Goal: Transaction & Acquisition: Purchase product/service

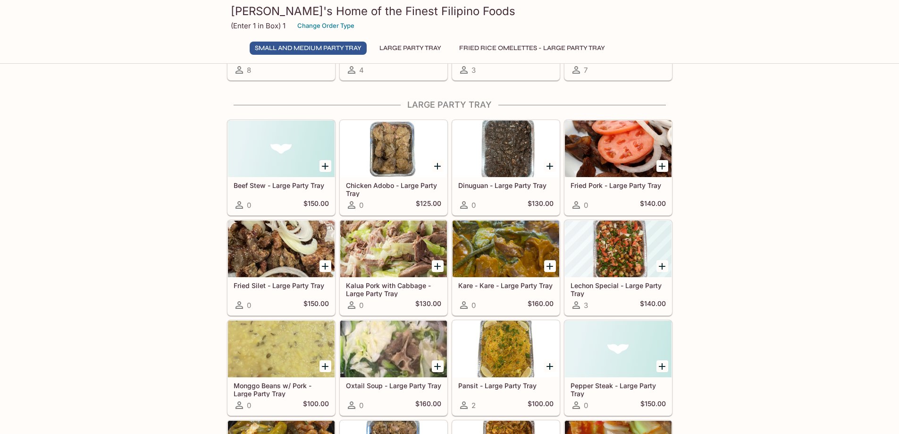
scroll to position [283, 0]
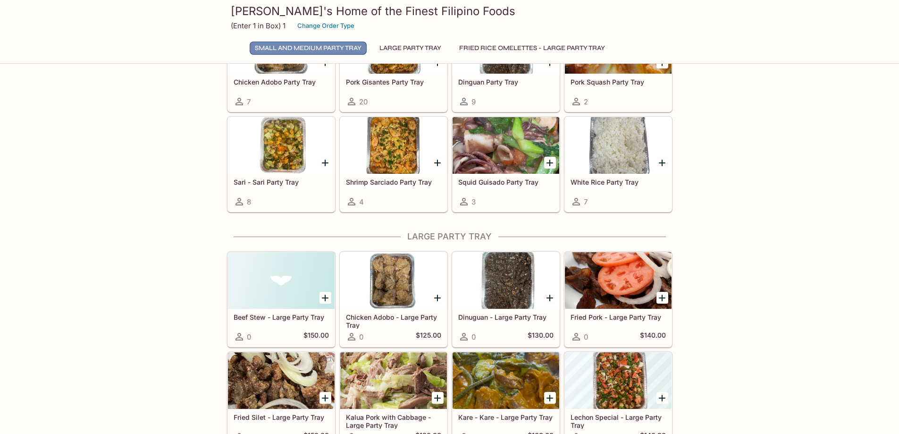
click at [319, 49] on button "Small and Medium Party Tray" at bounding box center [308, 48] width 117 height 13
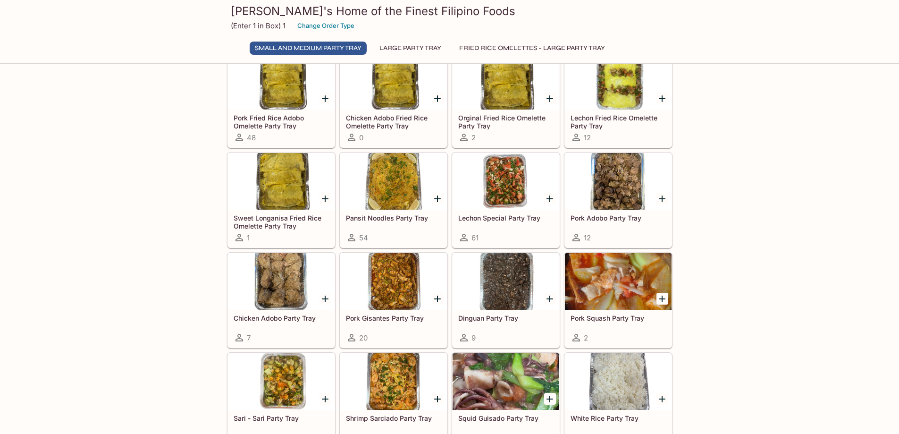
scroll to position [94, 0]
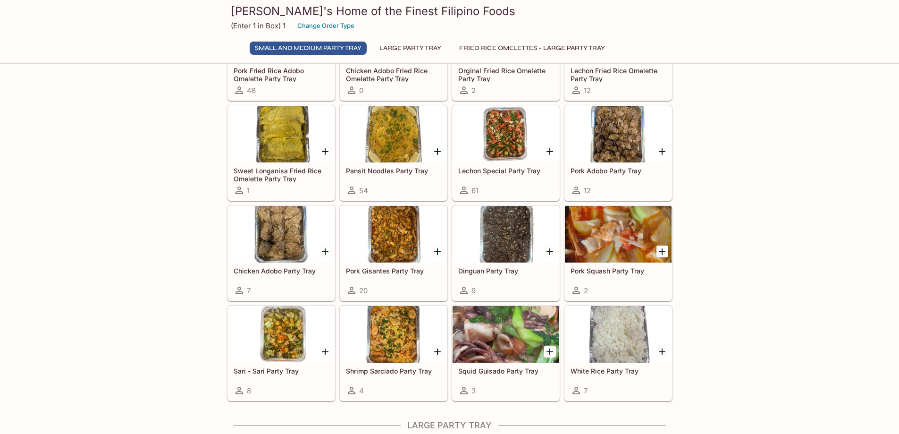
click at [512, 349] on div at bounding box center [506, 334] width 107 height 57
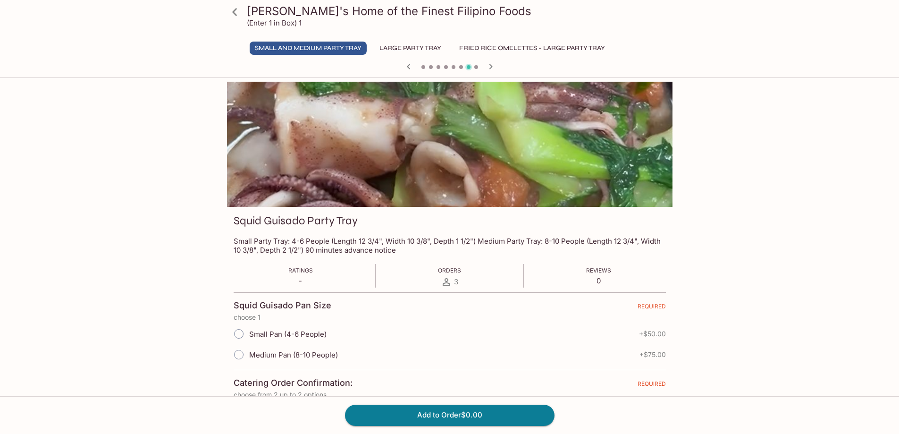
click at [240, 332] on input "Small Pan (4-6 People)" at bounding box center [239, 334] width 20 height 20
radio input "true"
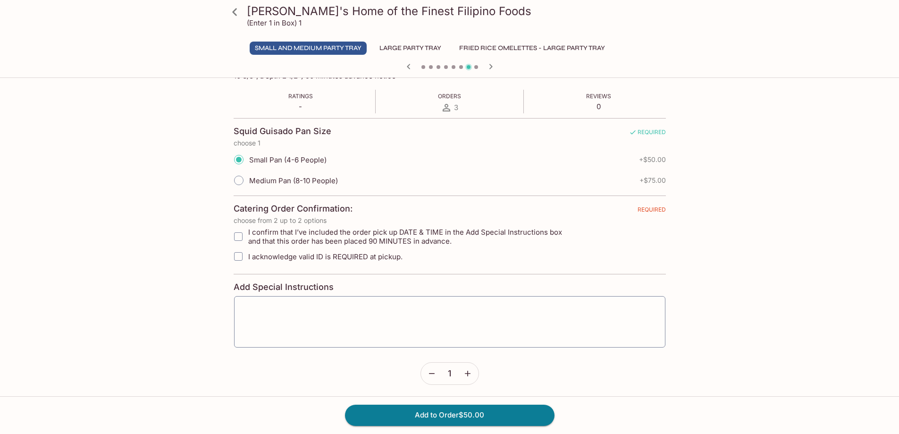
scroll to position [177, 0]
click at [263, 301] on div "x ​" at bounding box center [450, 319] width 432 height 52
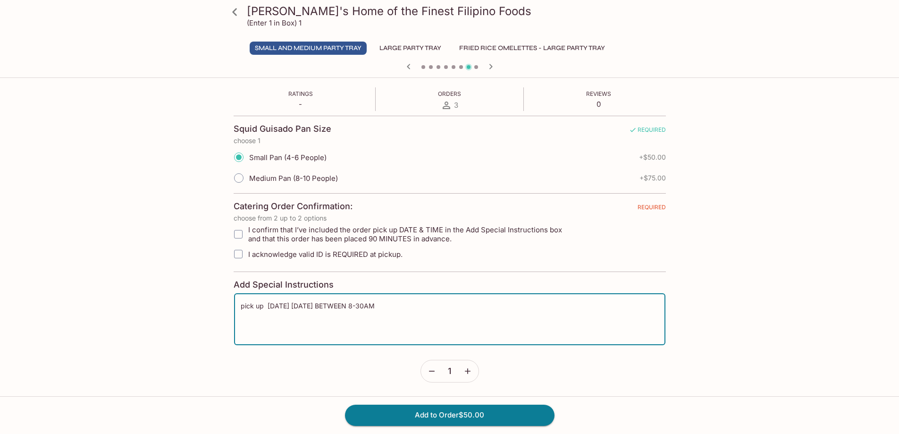
click at [428, 305] on textarea "pick up tomorrow FRIDAY, OCTOBER 3, 2025 BETWEEN 8-30AM" at bounding box center [450, 319] width 418 height 36
click at [427, 305] on textarea "pick up tomorrow FRIDAY, OCTOBER 3, 2025 BETWEEN 8-30AM" at bounding box center [450, 319] width 418 height 36
click at [423, 305] on textarea "pick up tomorrow FRIDAY, OCTOBER 3, 2025 BETWEEN 8-8:30AM" at bounding box center [450, 319] width 418 height 36
type textarea "pick up tomorrow FRIDAY, OCTOBER 3, 2025 BETWEEN 8:00AM-8:30AM"
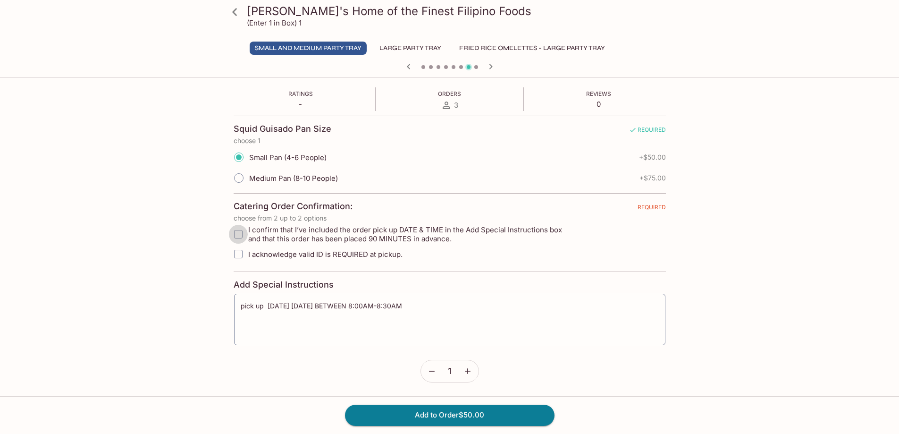
click at [236, 234] on input "I confirm that I’ve included the order pick up DATE & TIME in the Add Special I…" at bounding box center [238, 234] width 19 height 19
checkbox input "true"
click at [426, 414] on button "Add to Order $50.00" at bounding box center [450, 415] width 210 height 21
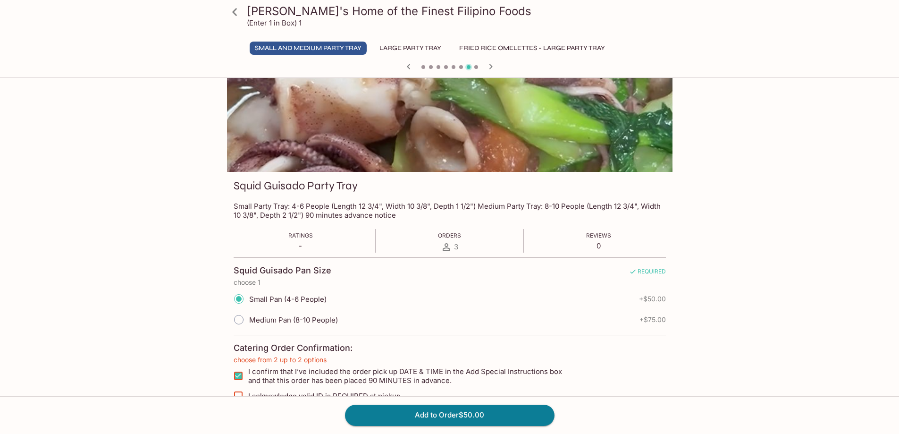
scroll to position [0, 0]
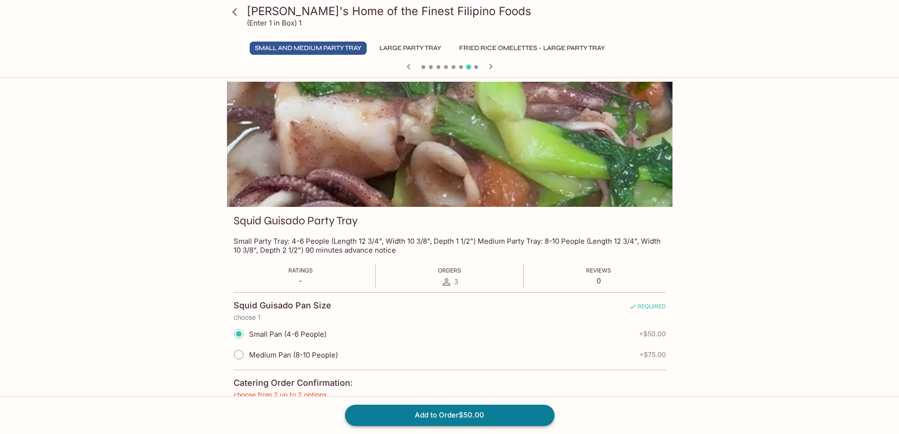
click at [462, 410] on button "Add to Order $50.00" at bounding box center [450, 415] width 210 height 21
click at [451, 271] on span "Orders" at bounding box center [449, 270] width 23 height 7
click at [333, 48] on button "Small and Medium Party Tray" at bounding box center [308, 48] width 117 height 13
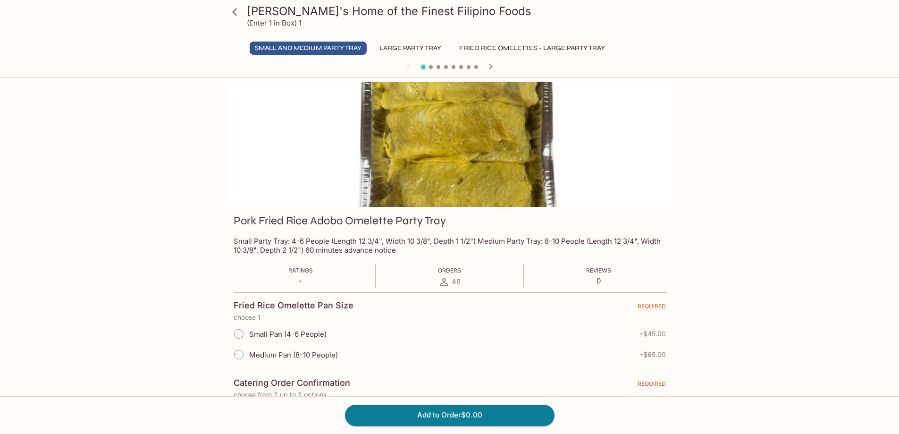
click at [235, 13] on icon at bounding box center [234, 12] width 5 height 8
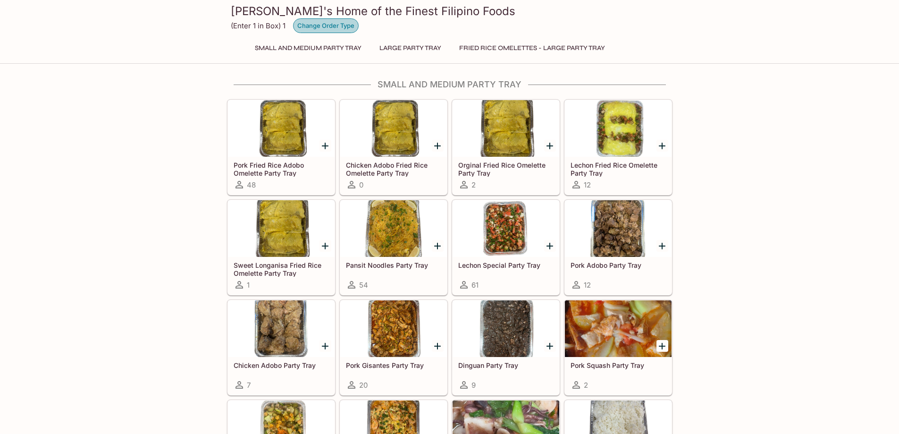
click at [306, 28] on button "Change Order Type" at bounding box center [326, 25] width 66 height 15
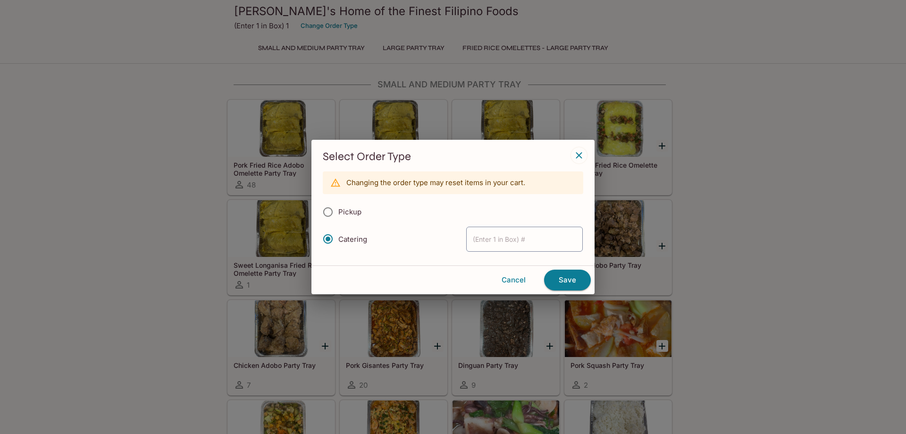
click at [332, 211] on input "Pickup" at bounding box center [328, 212] width 20 height 20
radio input "true"
click at [576, 280] on button "Save" at bounding box center [567, 280] width 47 height 21
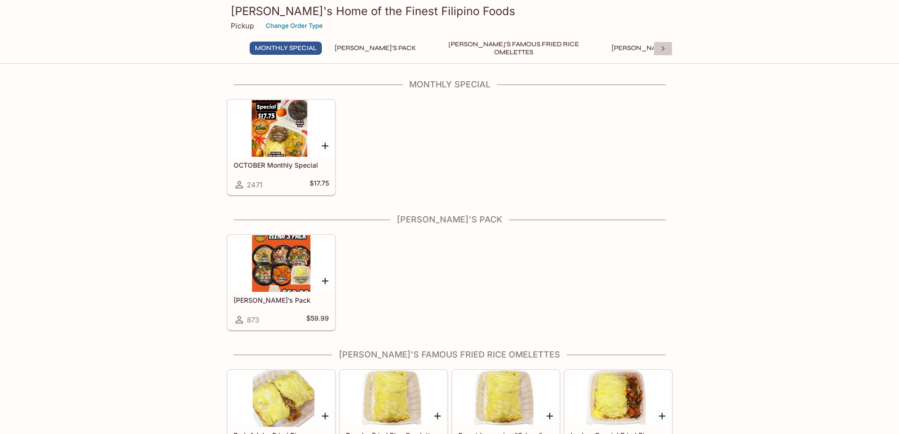
click at [666, 51] on icon at bounding box center [663, 48] width 9 height 9
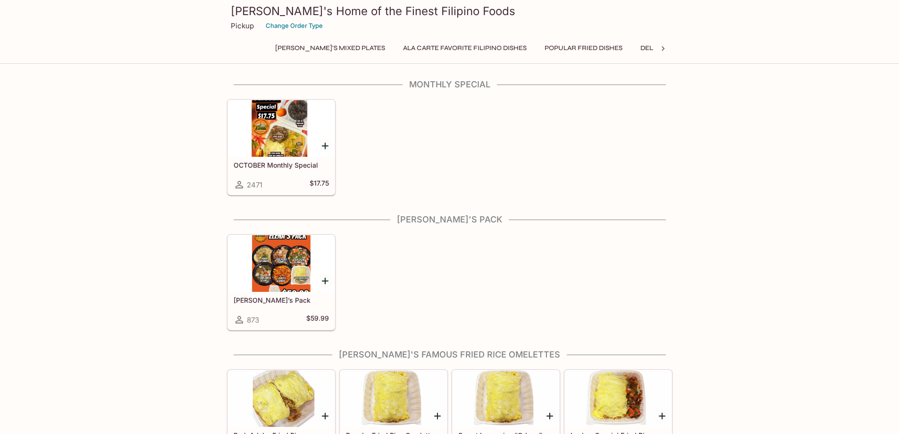
scroll to position [0, 361]
click at [299, 22] on button "Change Order Type" at bounding box center [295, 25] width 66 height 15
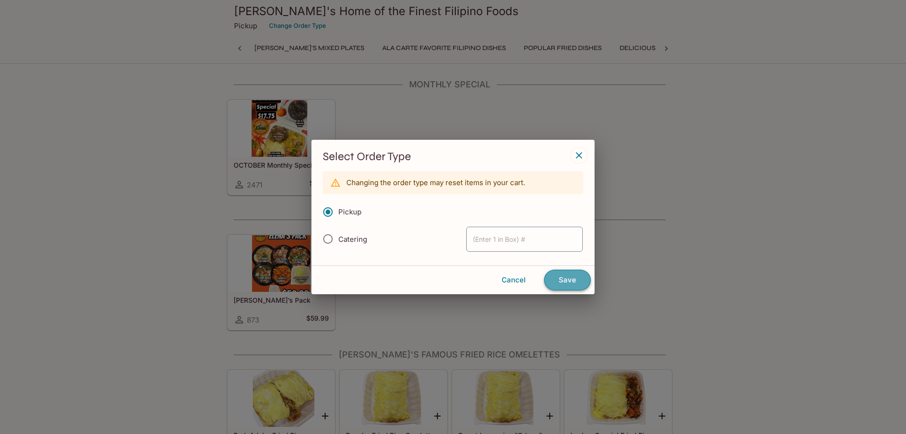
click at [556, 276] on button "Save" at bounding box center [567, 280] width 47 height 21
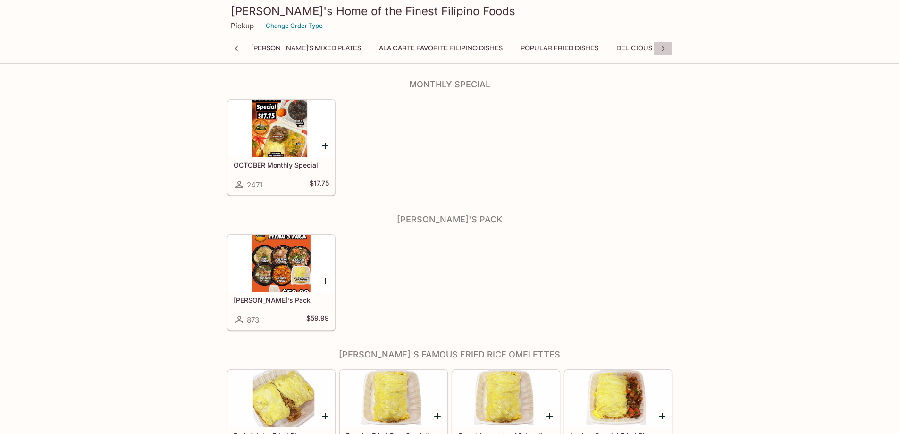
click at [660, 48] on icon at bounding box center [663, 48] width 9 height 9
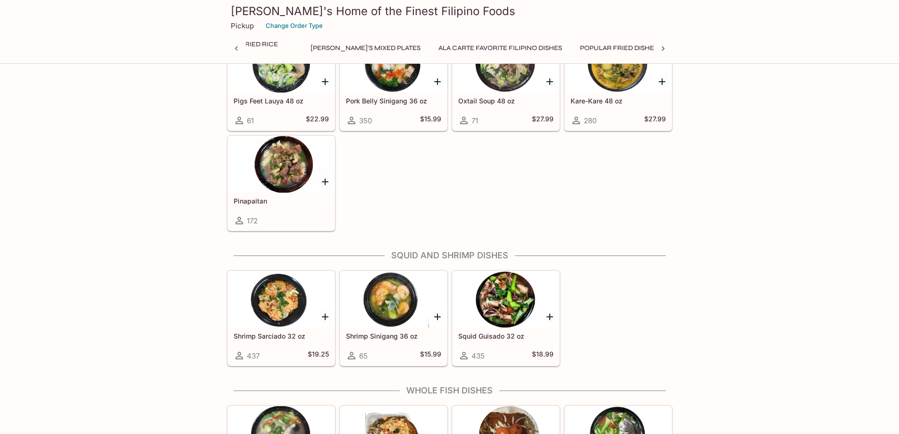
scroll to position [1322, 0]
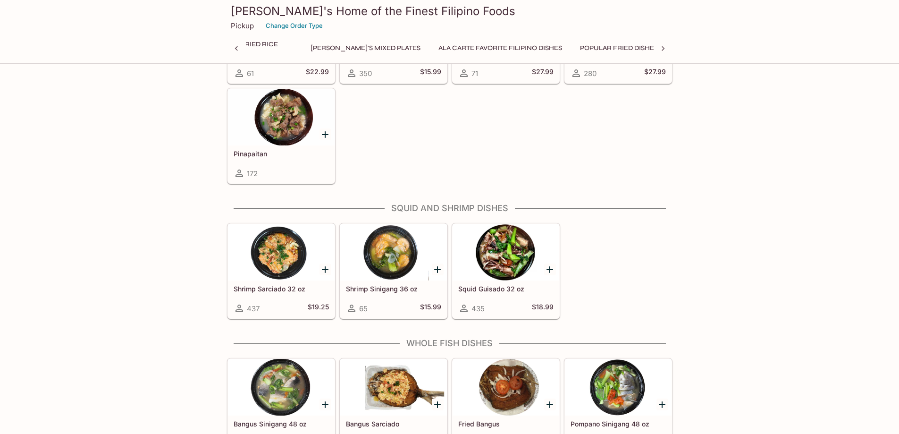
click at [498, 265] on div at bounding box center [506, 252] width 107 height 57
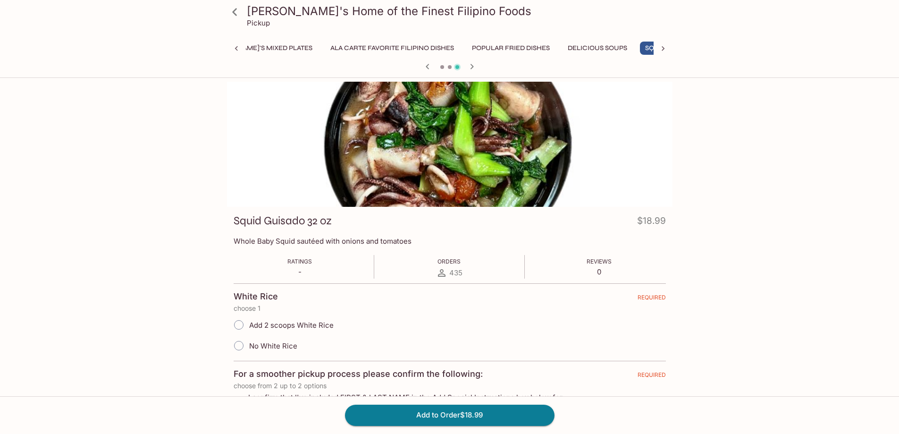
scroll to position [47, 0]
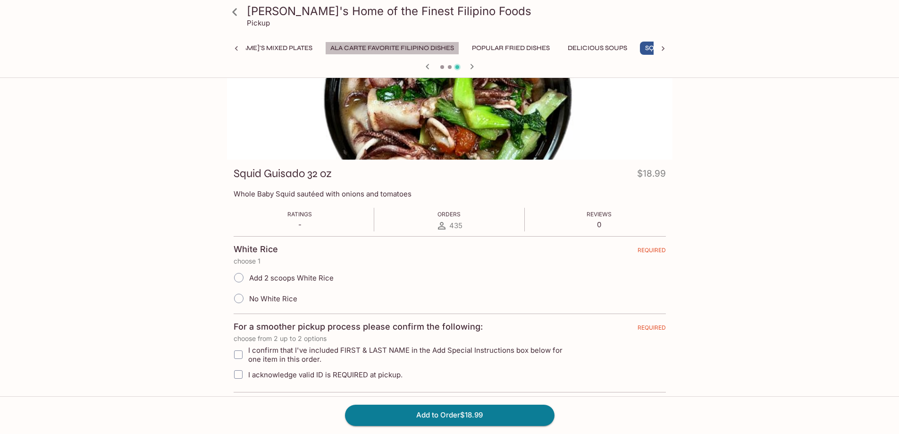
click at [325, 49] on button "Ala Carte Favorite Filipino Dishes" at bounding box center [392, 48] width 134 height 13
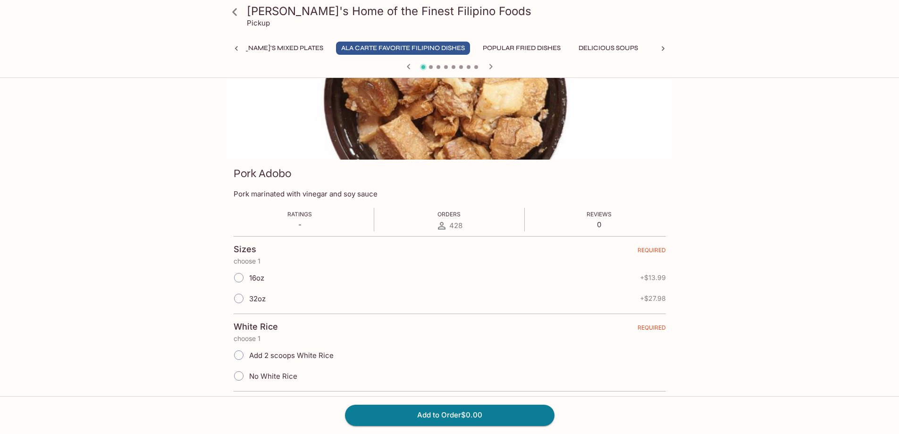
scroll to position [0, 398]
click at [665, 48] on icon at bounding box center [663, 48] width 9 height 9
click at [665, 48] on div "Monthly Special Elena's Pack Elena's Famous Fried Rice Omelettes Elena's Mixed …" at bounding box center [450, 51] width 446 height 19
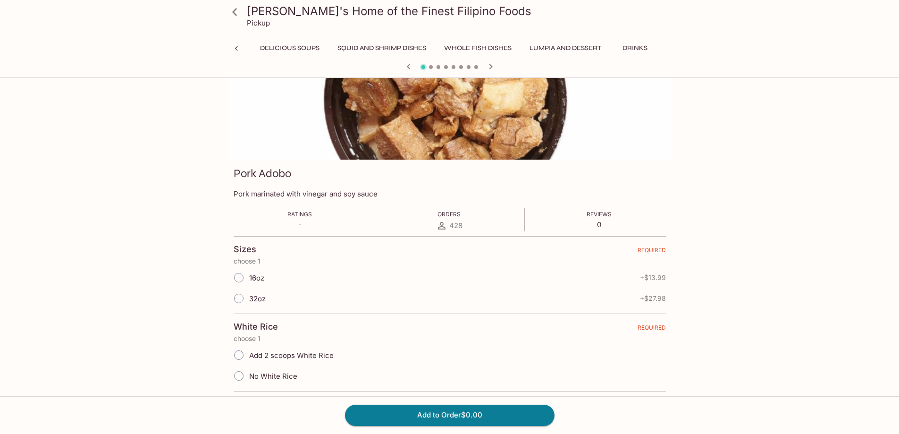
click at [524, 50] on button "Lumpia and Dessert" at bounding box center [565, 48] width 82 height 13
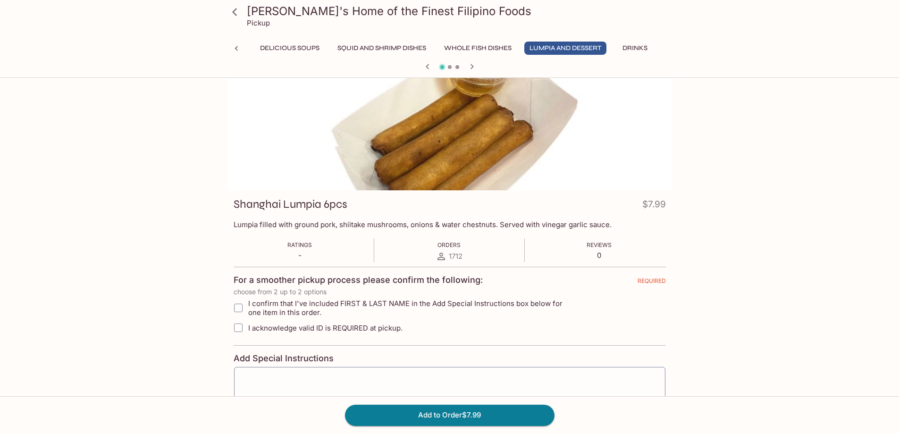
scroll to position [0, 0]
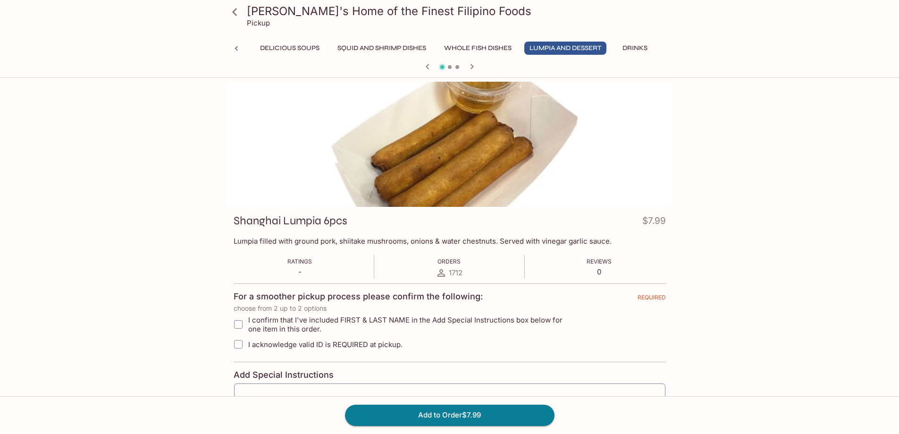
click at [236, 14] on icon at bounding box center [234, 12] width 5 height 8
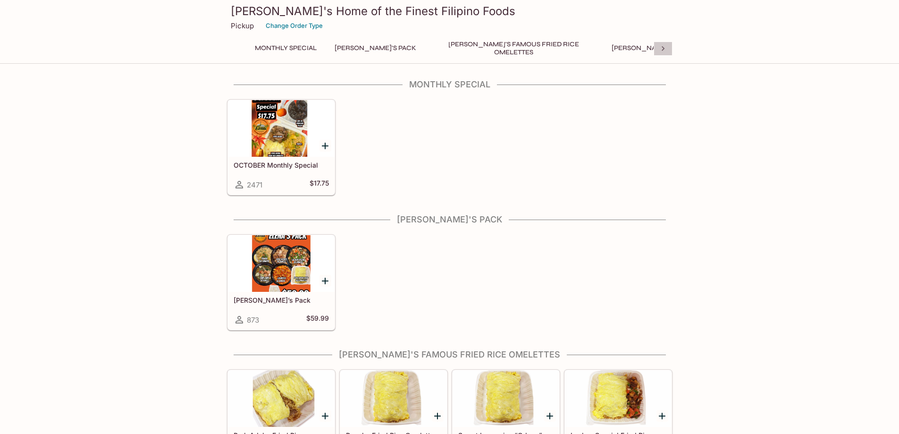
click at [663, 50] on icon at bounding box center [663, 48] width 3 height 5
click at [663, 50] on div "Monthly Special Elena's Pack Elena's Famous Fried Rice Omelettes Elena's Mixed …" at bounding box center [450, 51] width 446 height 19
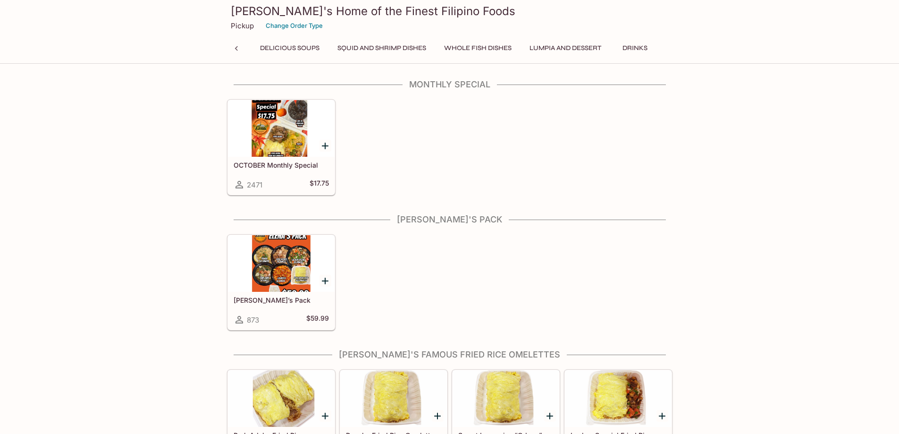
click at [664, 49] on button "Additional Items" at bounding box center [699, 48] width 71 height 13
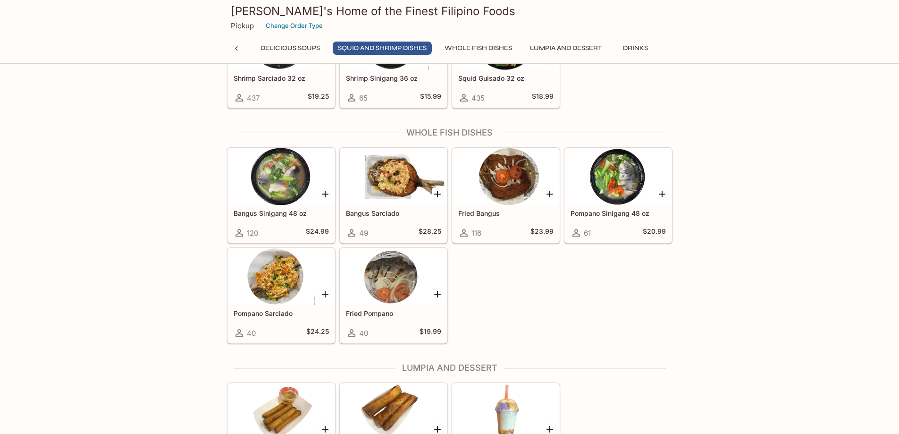
scroll to position [1475, 0]
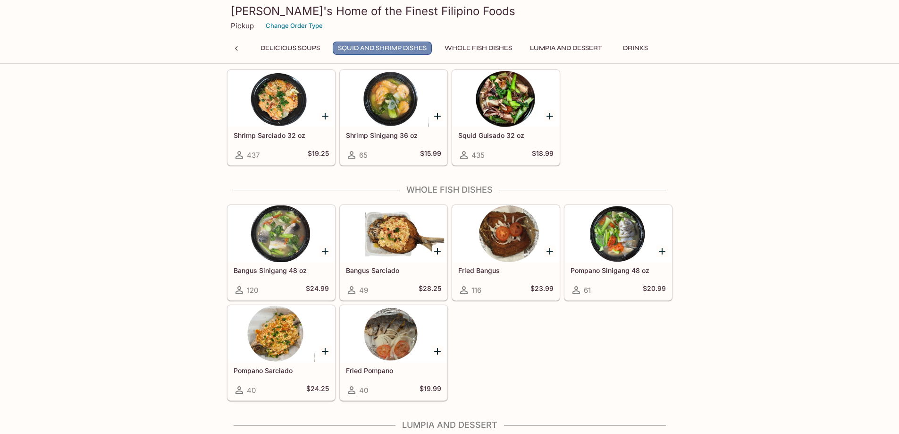
click at [333, 49] on button "Squid and Shrimp Dishes" at bounding box center [382, 48] width 99 height 13
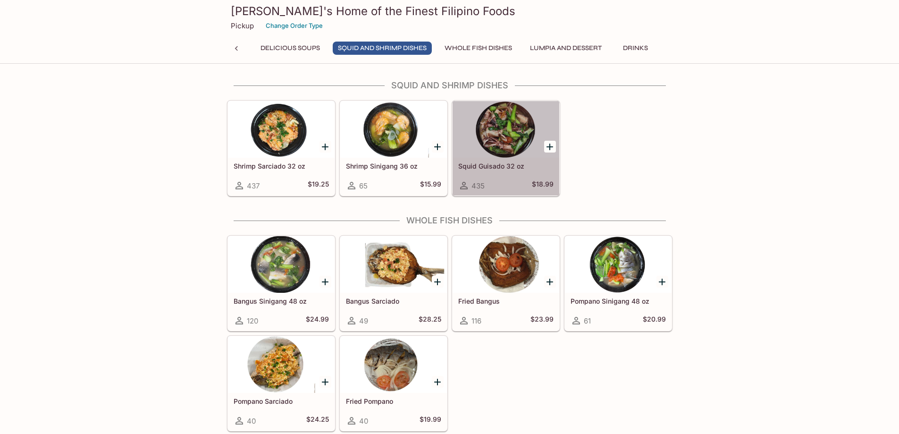
click at [493, 122] on div at bounding box center [506, 129] width 107 height 57
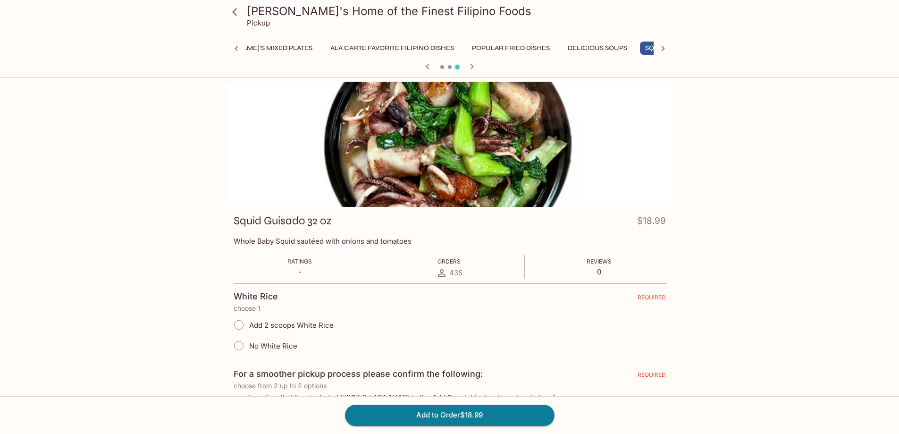
click at [473, 64] on icon "button" at bounding box center [471, 66] width 11 height 11
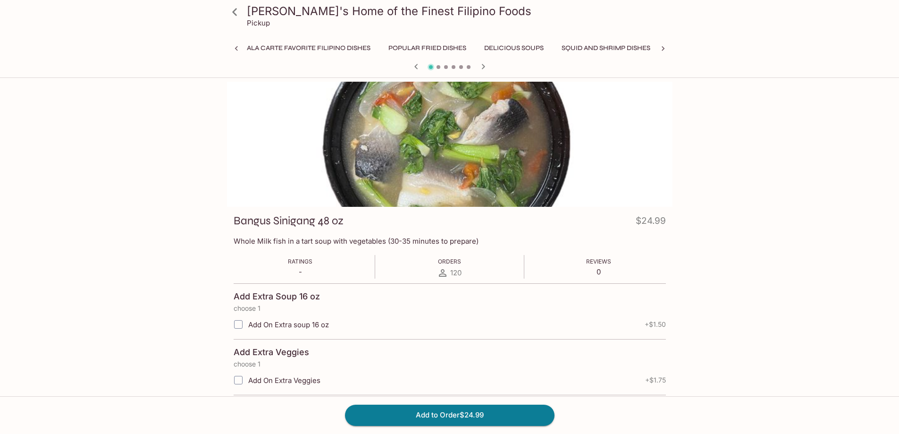
scroll to position [0, 495]
click at [238, 46] on icon at bounding box center [236, 48] width 9 height 9
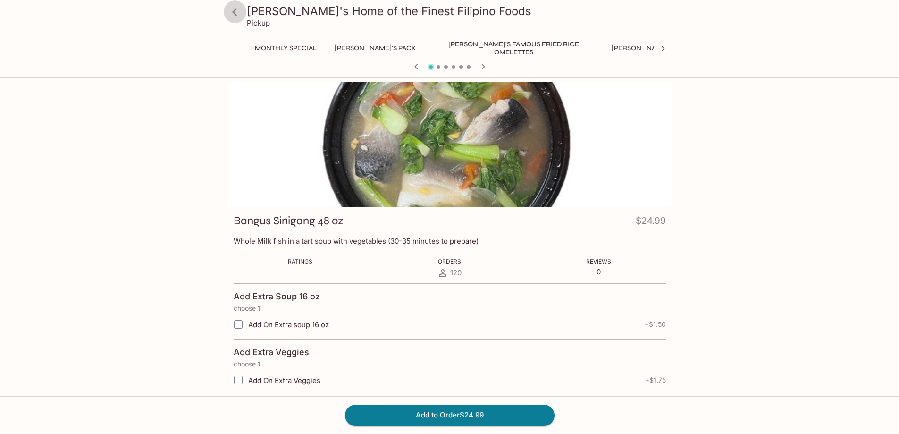
click at [235, 13] on icon at bounding box center [235, 12] width 17 height 17
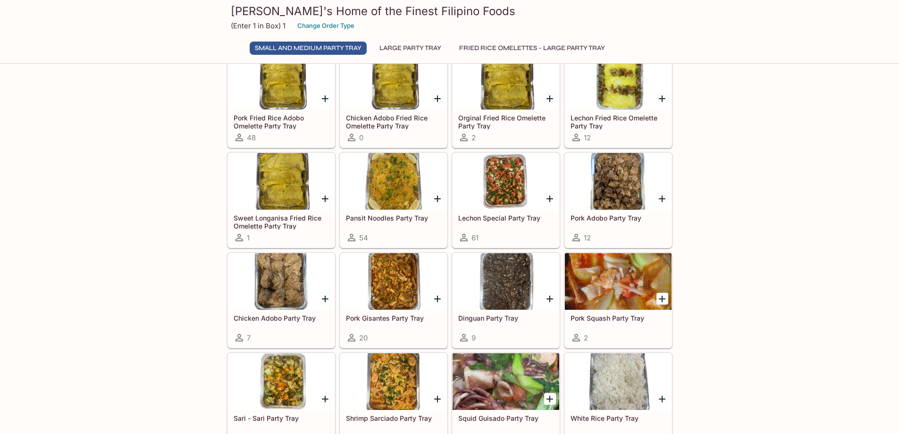
scroll to position [94, 0]
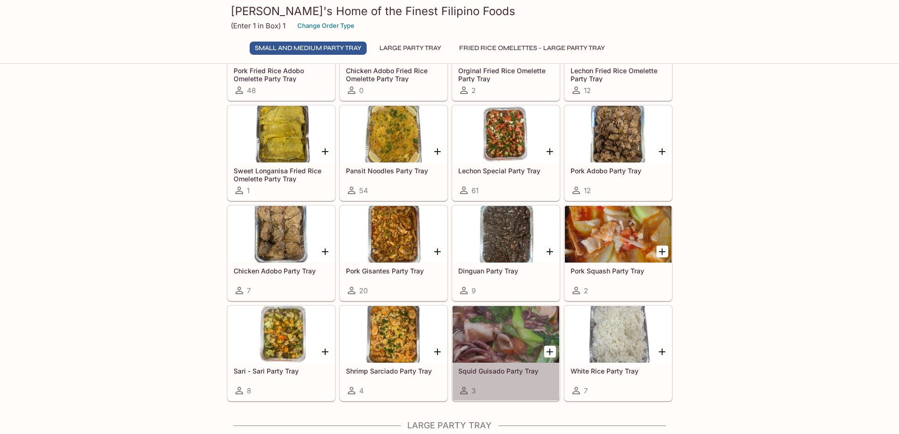
click at [480, 334] on div at bounding box center [506, 334] width 107 height 57
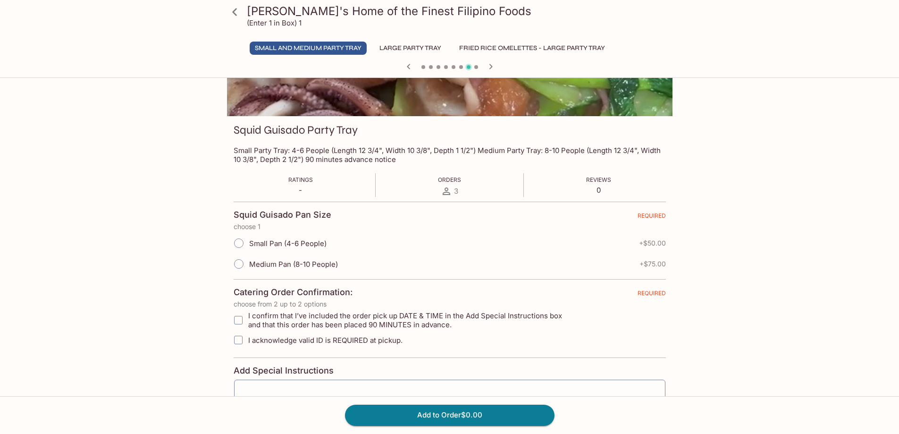
scroll to position [94, 0]
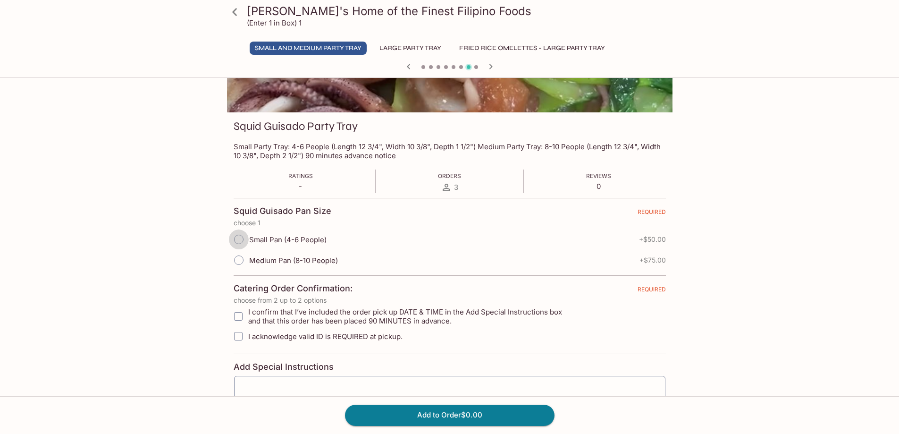
click at [239, 239] on input "Small Pan (4-6 People)" at bounding box center [239, 239] width 20 height 20
radio input "true"
